Goal: Submit feedback/report problem: Submit feedback/report problem

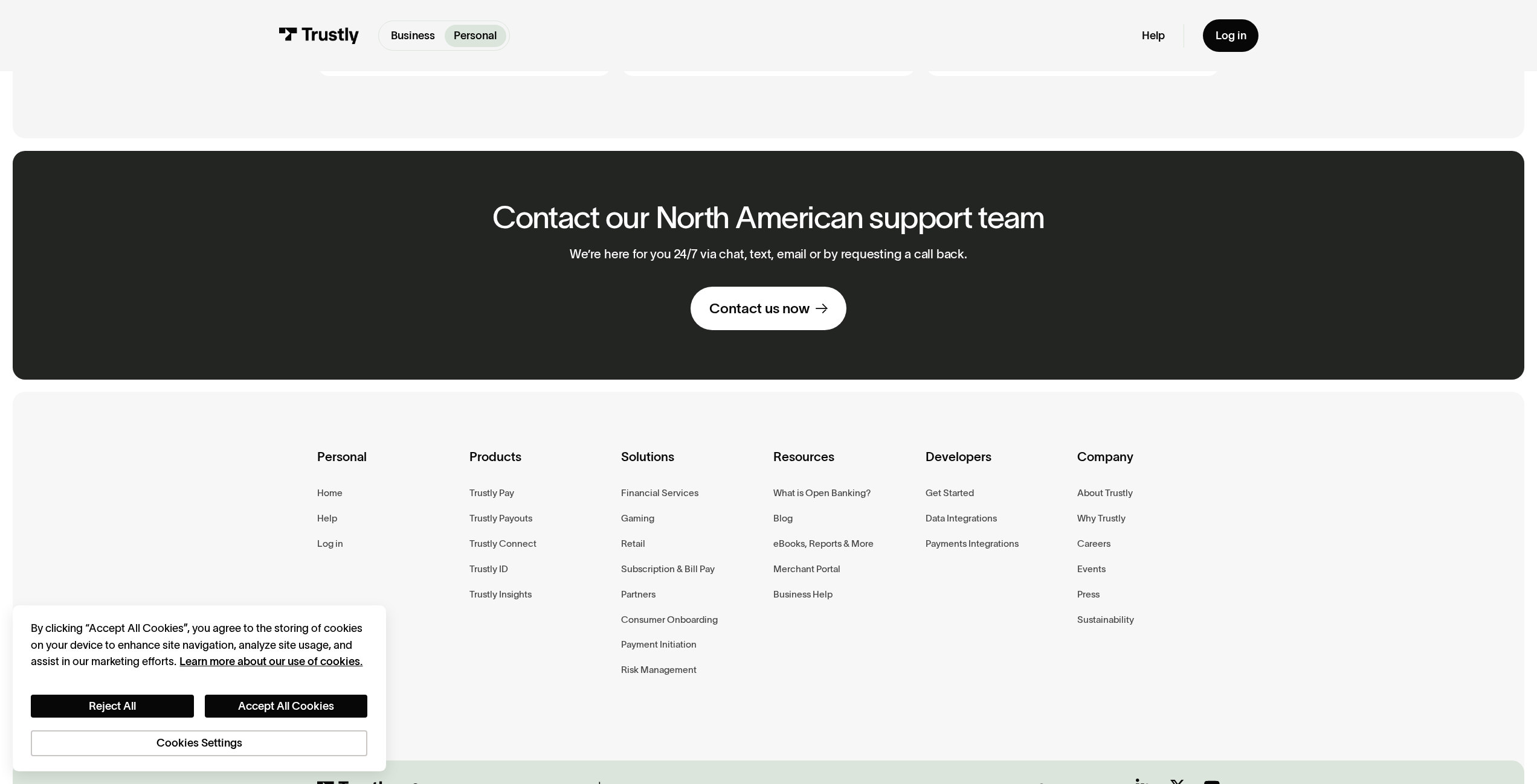
scroll to position [923, 0]
click at [772, 325] on link "Contact us now" at bounding box center [768, 307] width 156 height 43
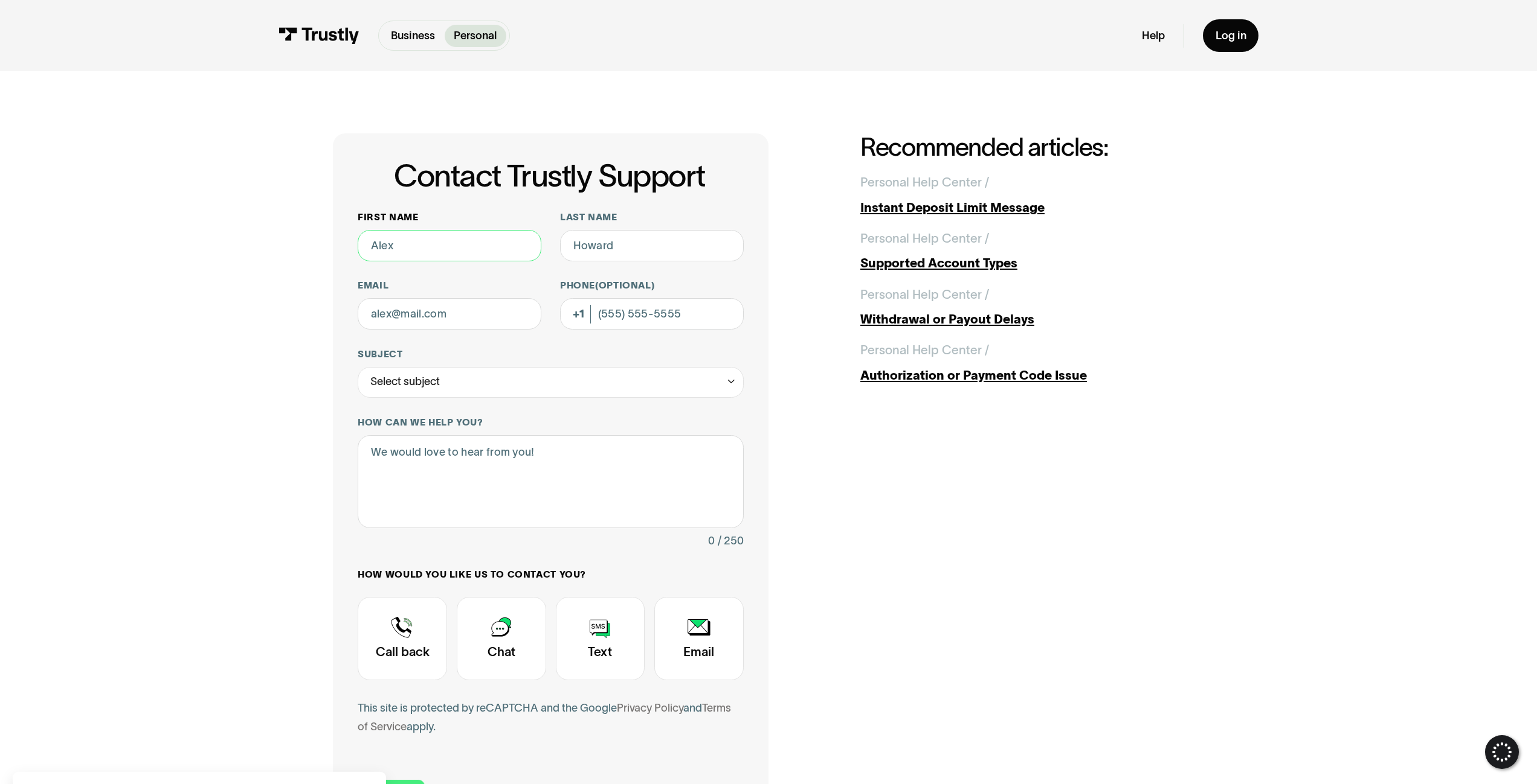
click at [450, 242] on input "First name" at bounding box center [449, 245] width 184 height 31
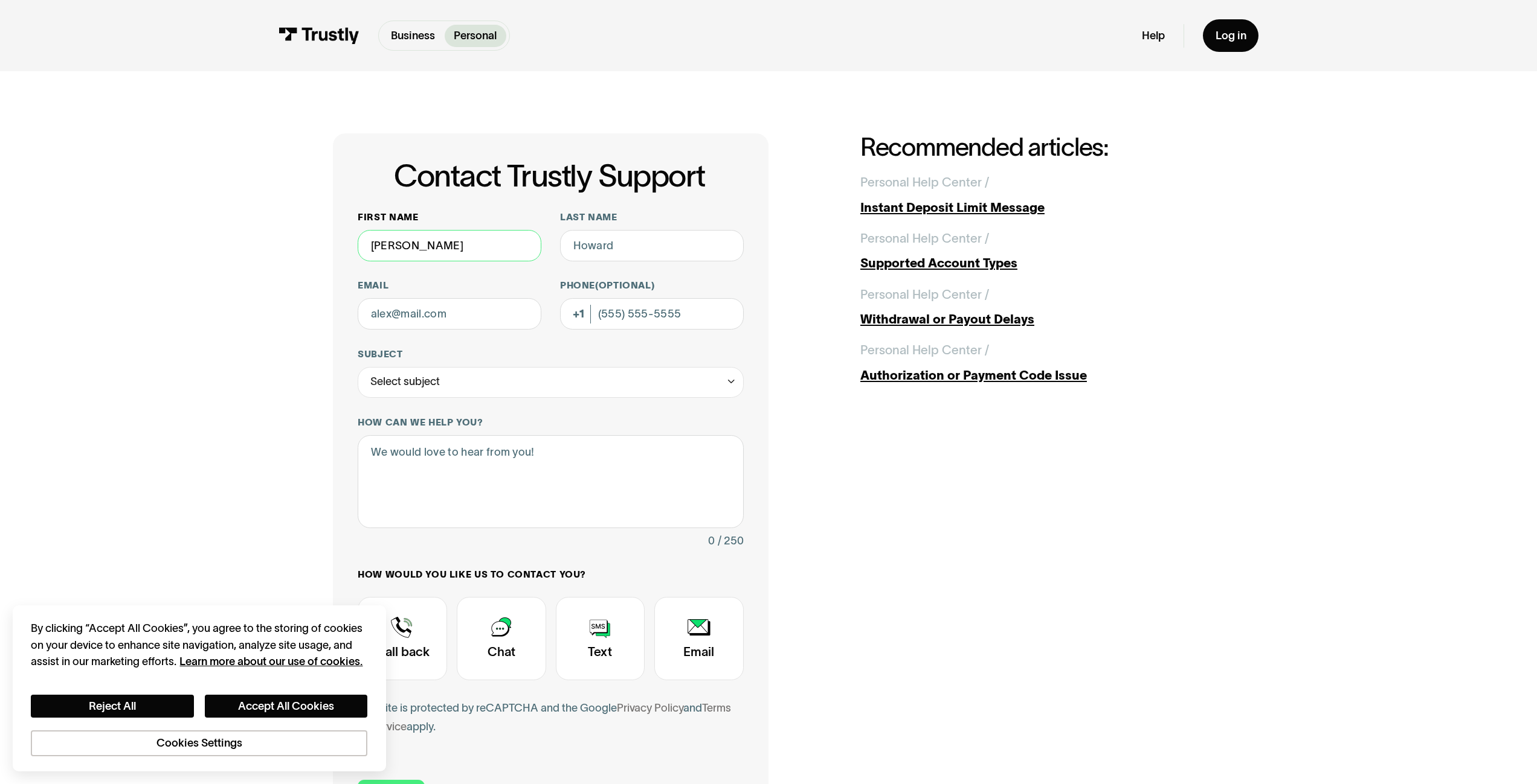
type input "[PERSON_NAME]"
click at [610, 257] on input "Last name" at bounding box center [651, 245] width 184 height 31
type input "[PERSON_NAME]"
click at [457, 318] on input "Email" at bounding box center [449, 313] width 184 height 31
type input "[EMAIL_ADDRESS][DOMAIN_NAME]"
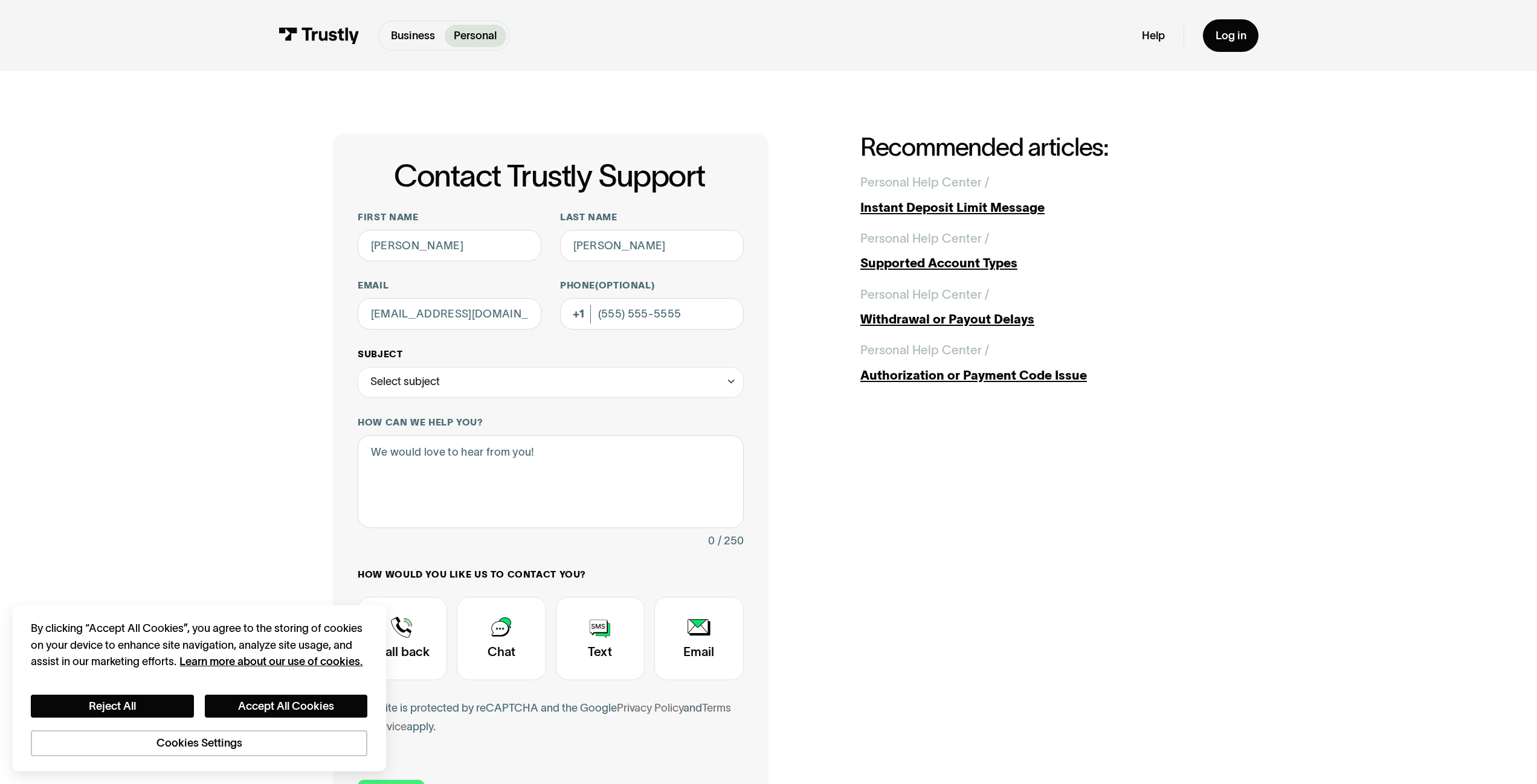
click at [449, 381] on div "Select subject" at bounding box center [550, 382] width 386 height 31
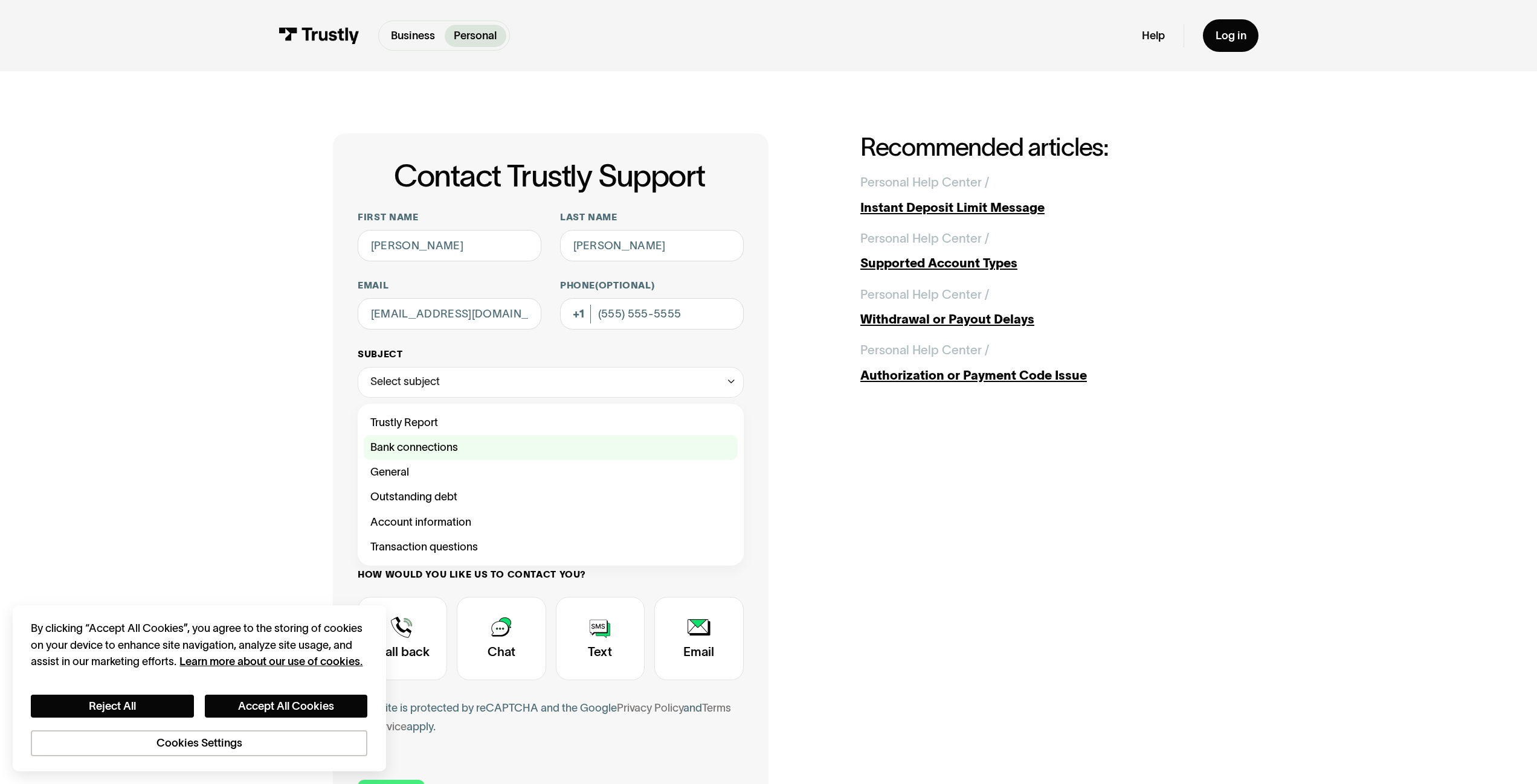
click at [436, 447] on div "Contact Trustly Support" at bounding box center [550, 447] width 373 height 25
type input "**********"
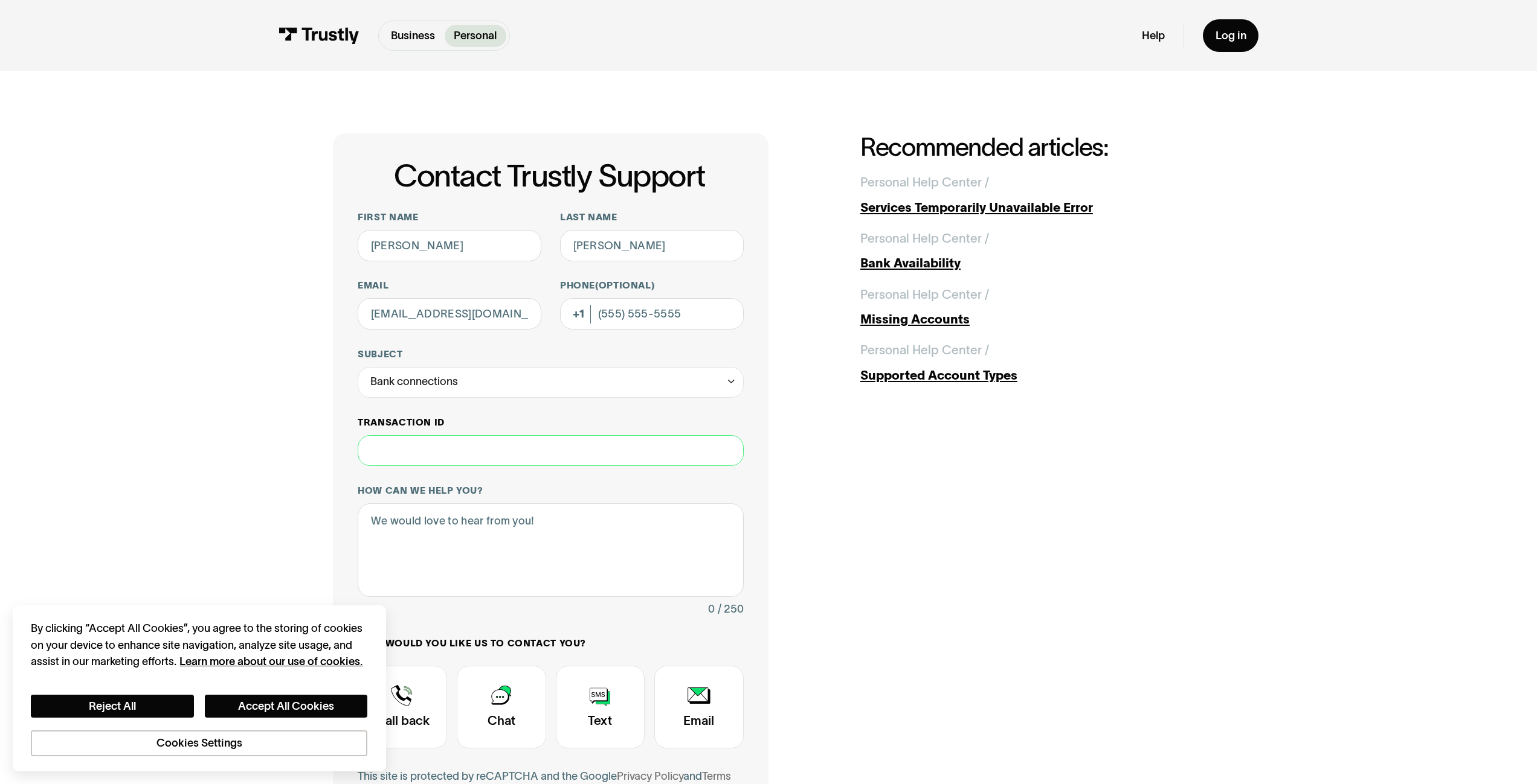
click at [446, 452] on input "Transaction ID" at bounding box center [550, 450] width 386 height 31
type input "***"
click at [446, 529] on textarea "How can we help you?" at bounding box center [550, 550] width 386 height 93
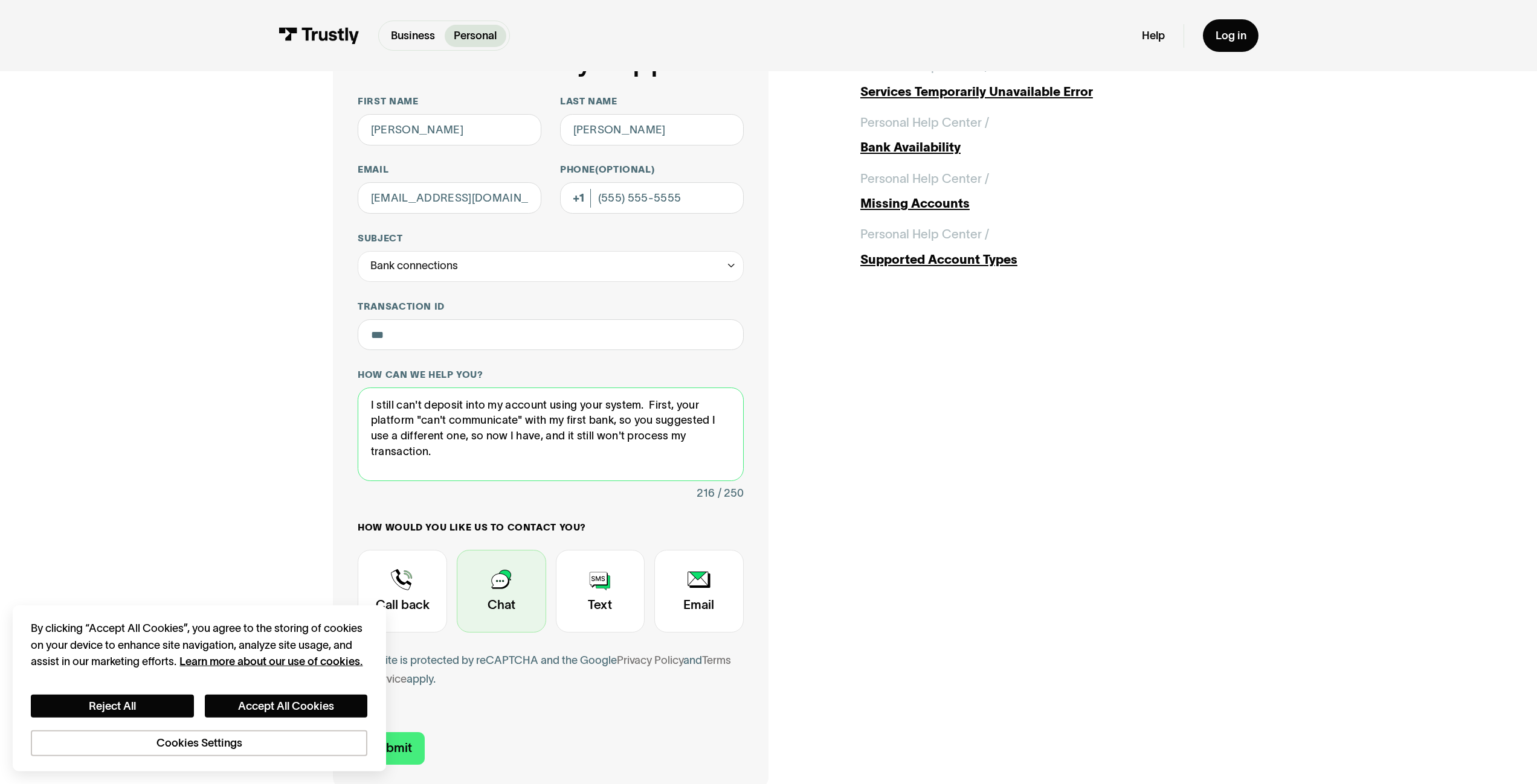
scroll to position [123, 0]
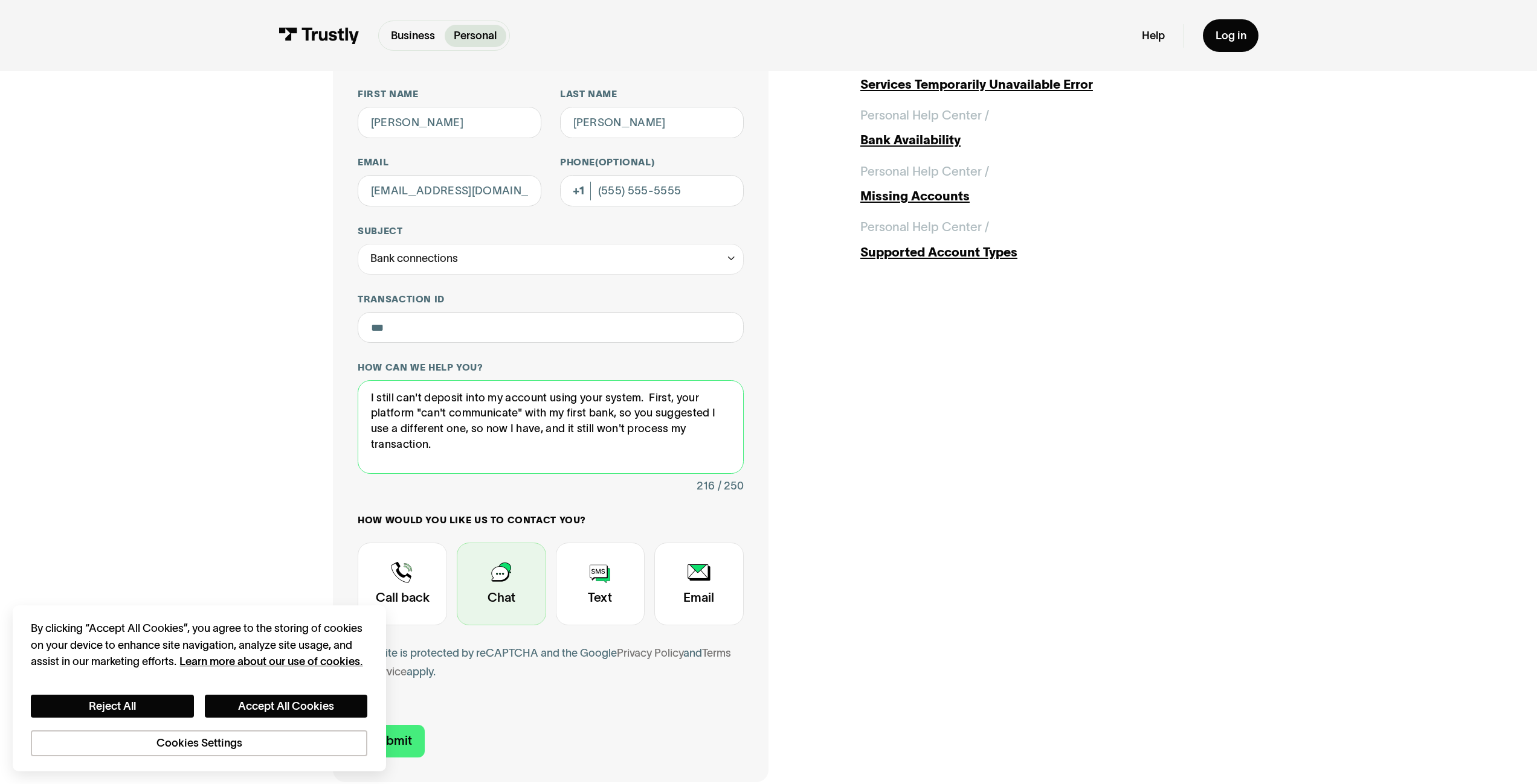
type textarea "I still can't deposit into my account using your system. First, your platform "…"
click at [518, 579] on div "Contact Trustly Support" at bounding box center [501, 584] width 90 height 83
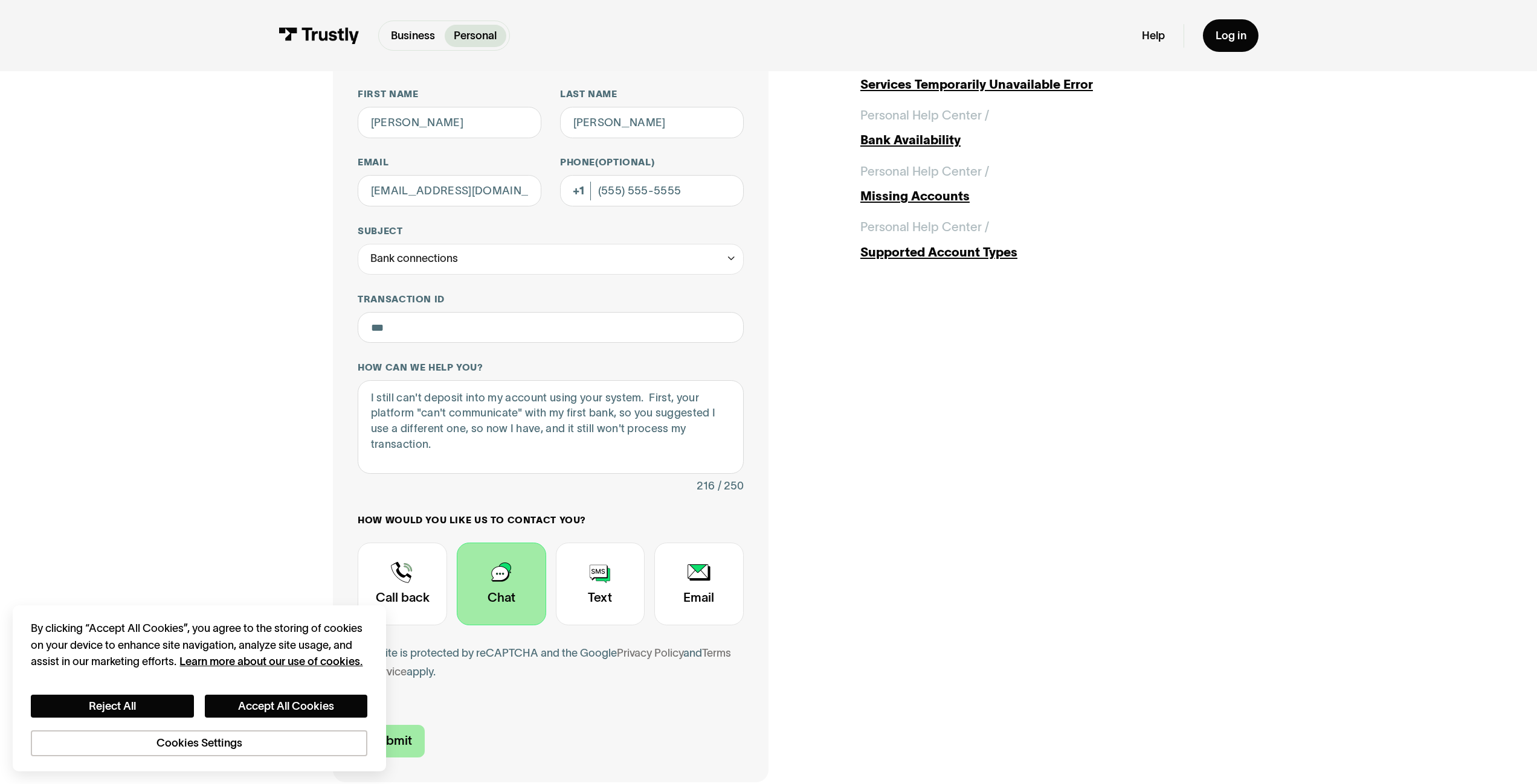
click at [394, 744] on input "Submit" at bounding box center [390, 741] width 67 height 32
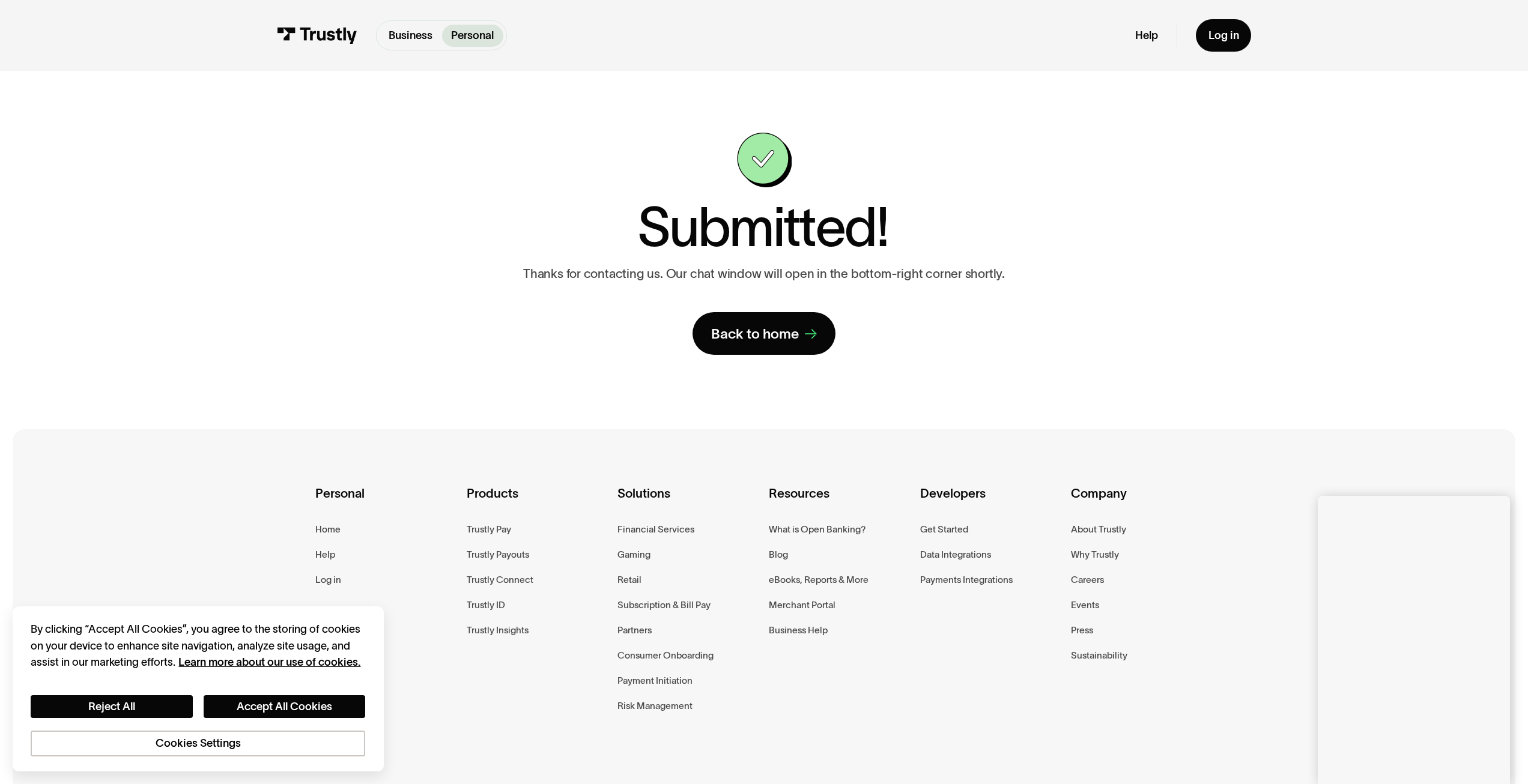
scroll to position [131, 0]
